Goal: Transaction & Acquisition: Download file/media

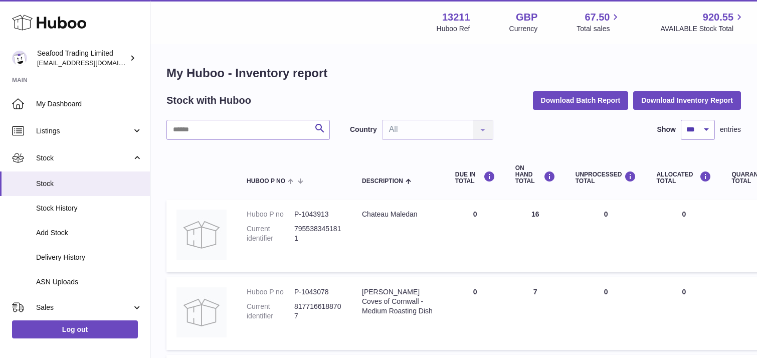
select select "***"
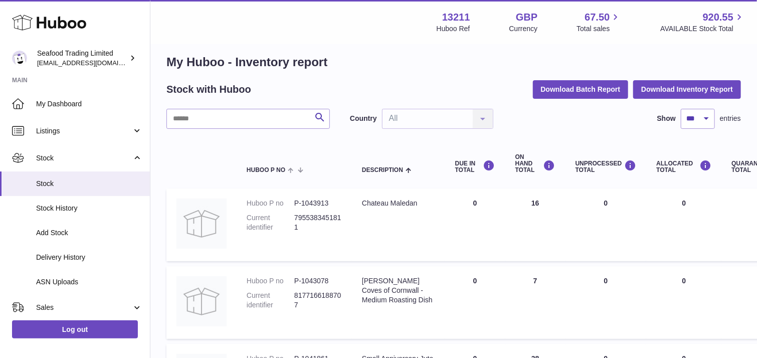
click at [60, 27] on use at bounding box center [49, 23] width 74 height 16
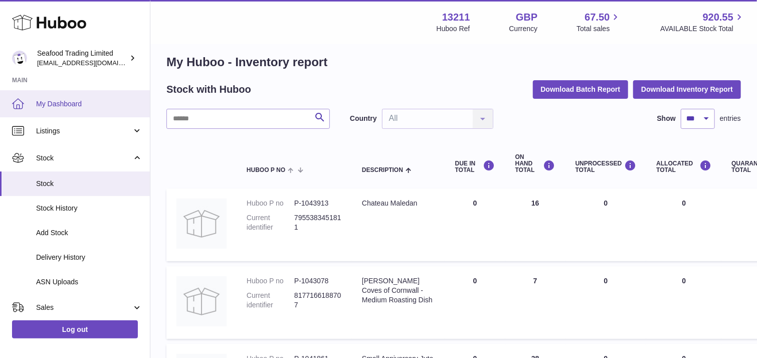
click at [57, 103] on span "My Dashboard" at bounding box center [89, 104] width 106 height 10
click at [75, 105] on span "My Dashboard" at bounding box center [89, 104] width 106 height 10
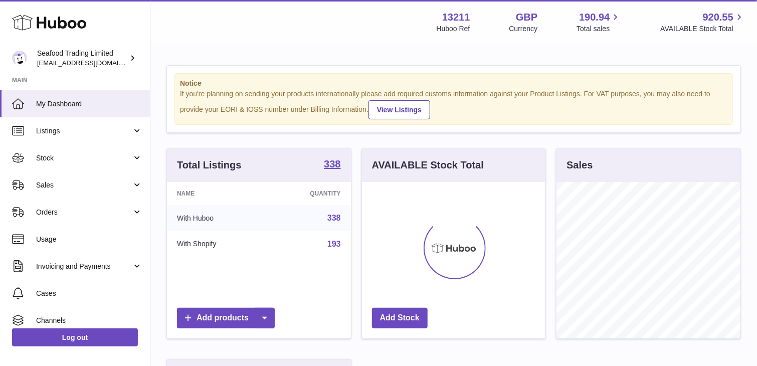
scroll to position [156, 184]
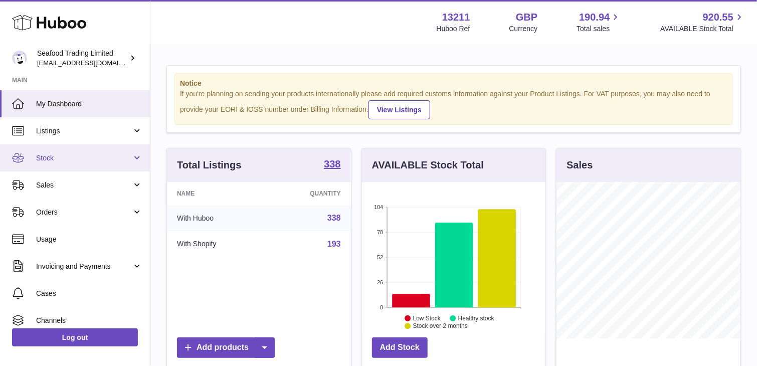
click at [136, 157] on link "Stock" at bounding box center [75, 157] width 150 height 27
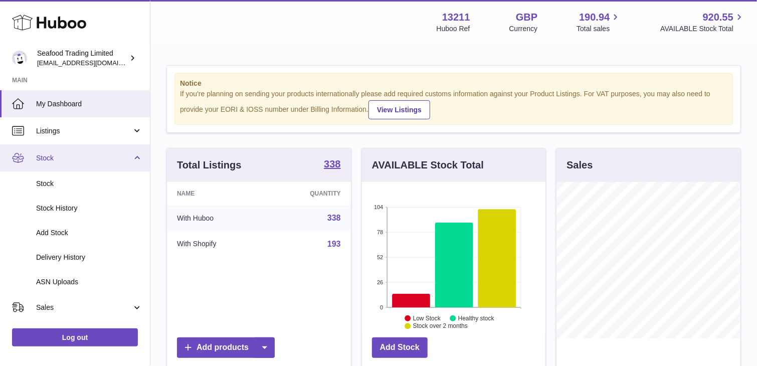
click at [136, 157] on link "Stock" at bounding box center [75, 157] width 150 height 27
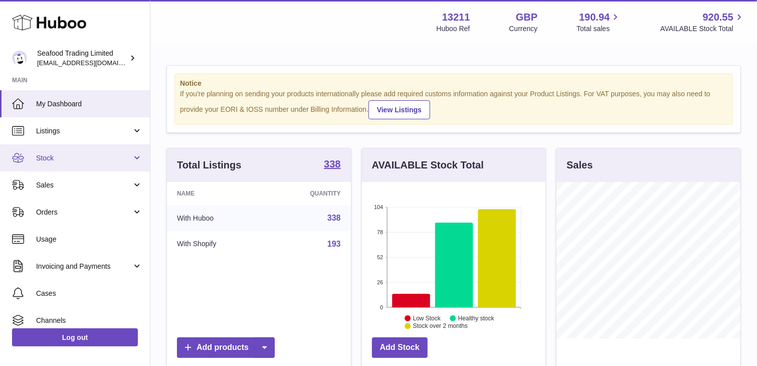
click at [69, 159] on span "Stock" at bounding box center [84, 158] width 96 height 10
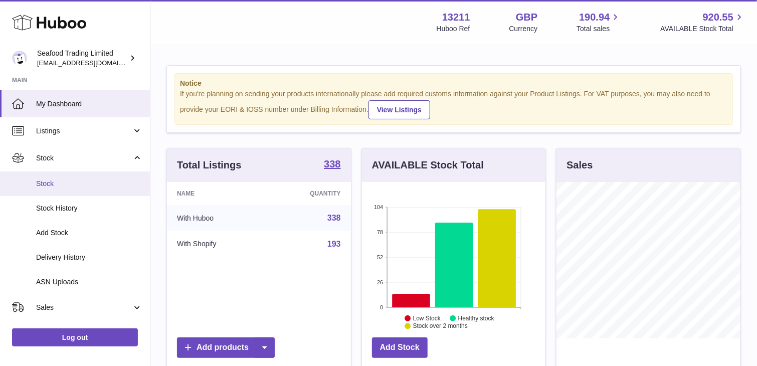
click at [54, 179] on span "Stock" at bounding box center [89, 184] width 106 height 10
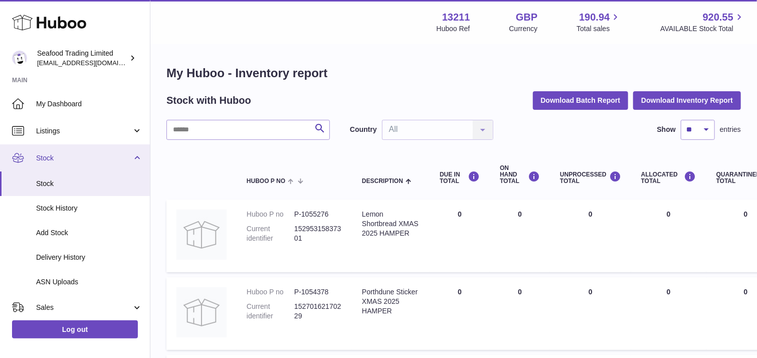
click at [71, 157] on span "Stock" at bounding box center [84, 158] width 96 height 10
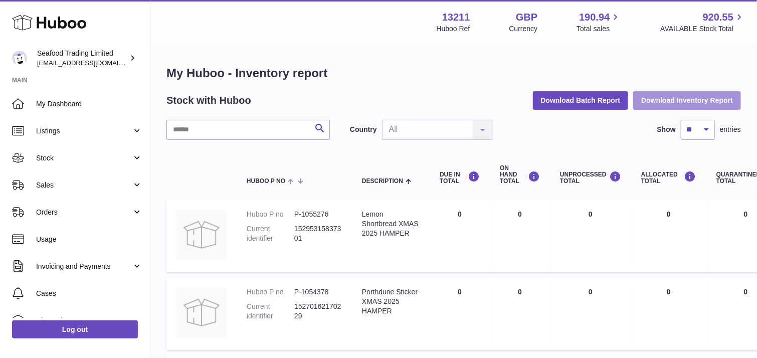
click at [650, 100] on button "Download Inventory Report" at bounding box center [687, 100] width 108 height 18
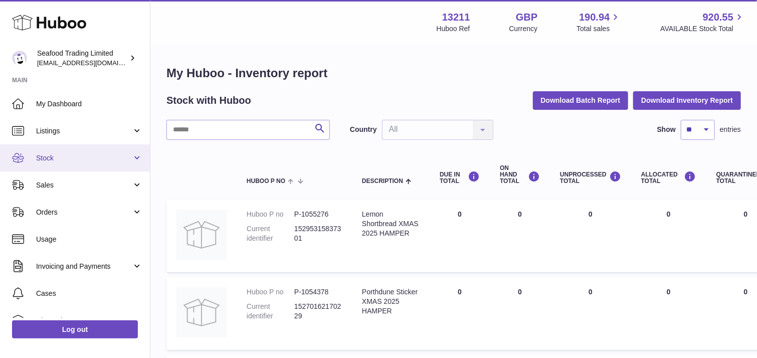
click at [46, 160] on span "Stock" at bounding box center [84, 158] width 96 height 10
